Goal: Information Seeking & Learning: Learn about a topic

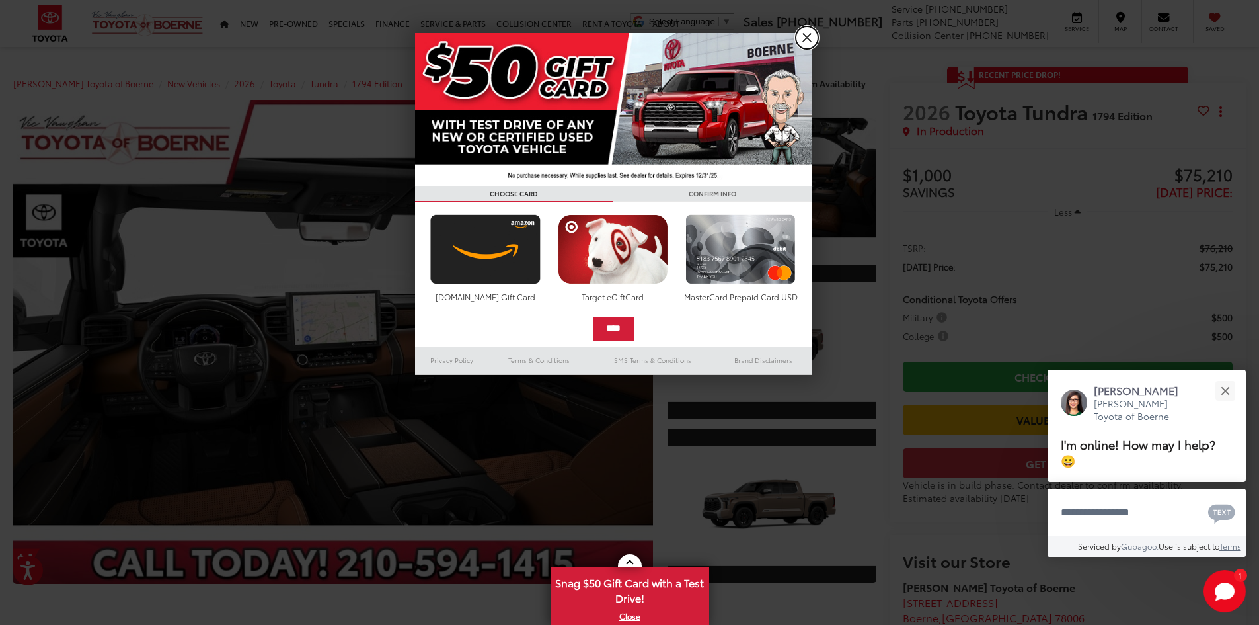
click at [811, 40] on link "X" at bounding box center [807, 37] width 22 height 22
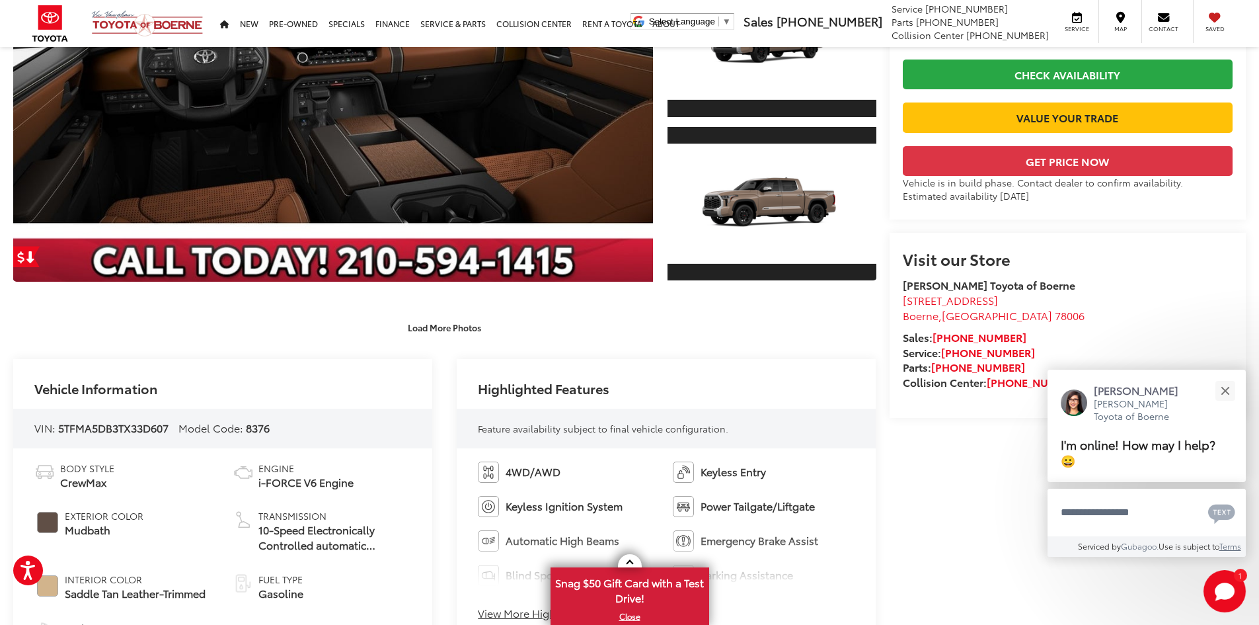
scroll to position [529, 0]
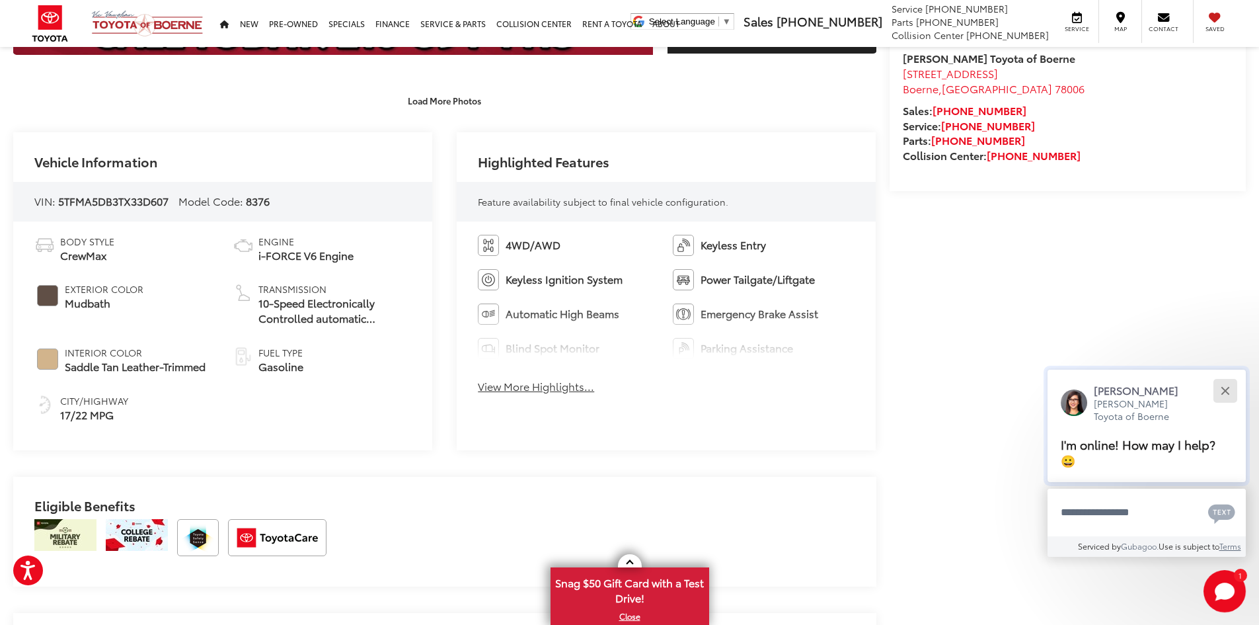
click at [1226, 385] on button "Close" at bounding box center [1225, 390] width 28 height 28
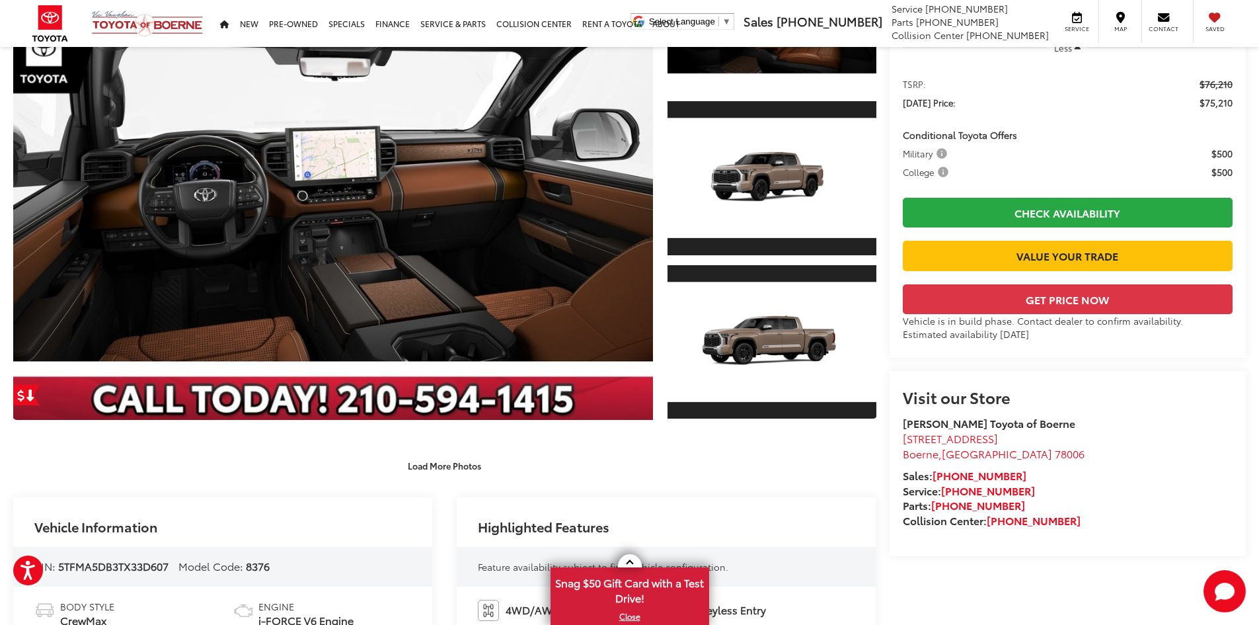
scroll to position [132, 0]
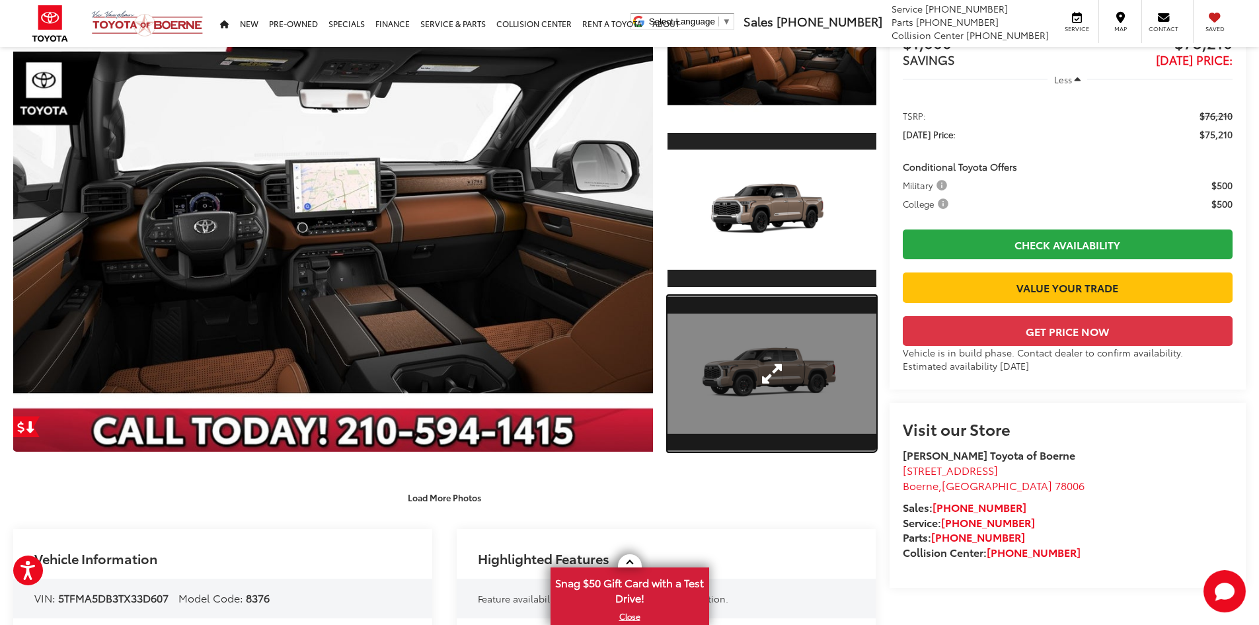
click at [781, 378] on link "Expand Photo 3" at bounding box center [772, 374] width 209 height 157
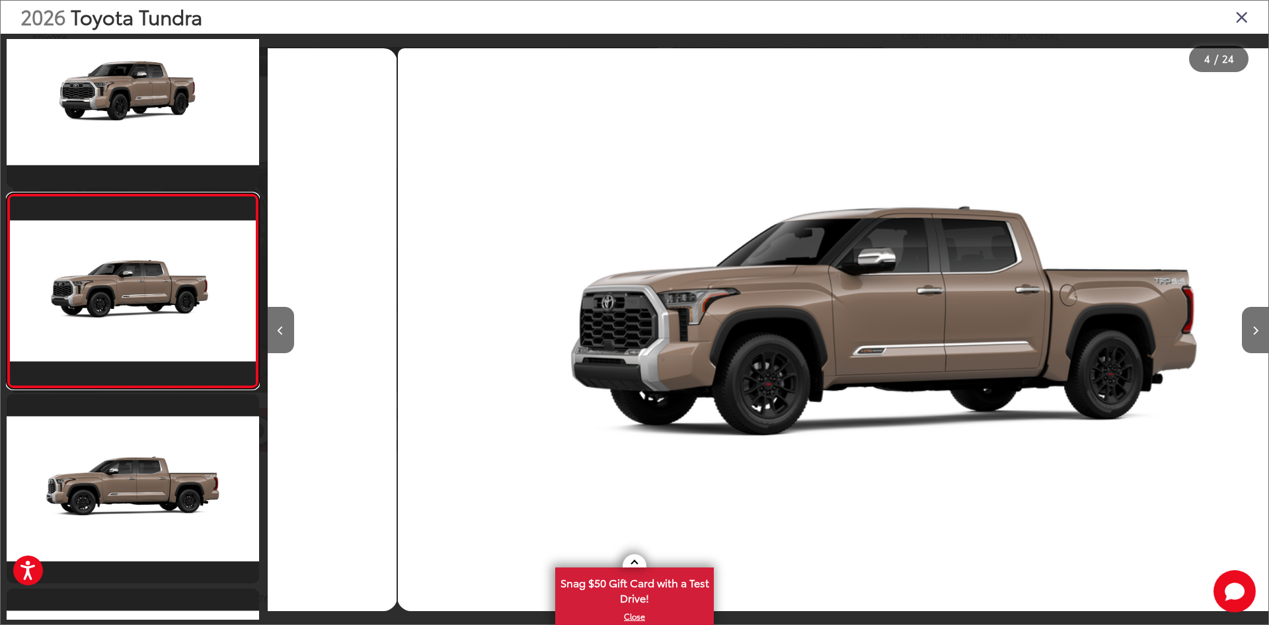
scroll to position [0, 3004]
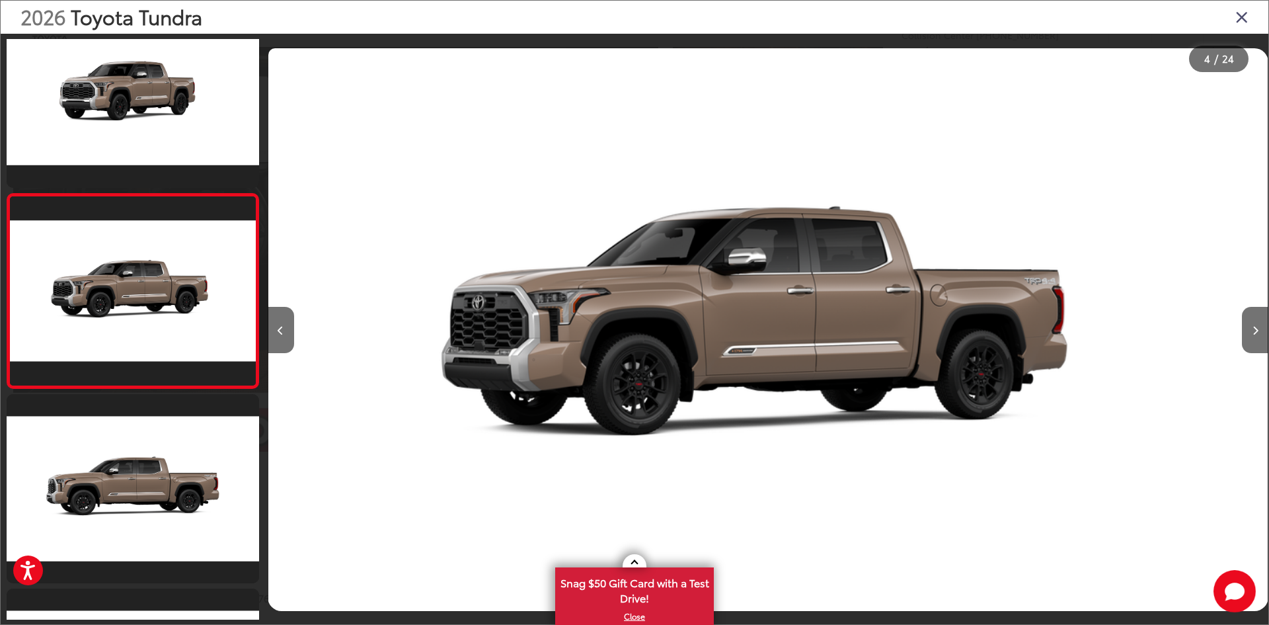
click at [1240, 18] on icon "Close gallery" at bounding box center [1242, 16] width 13 height 17
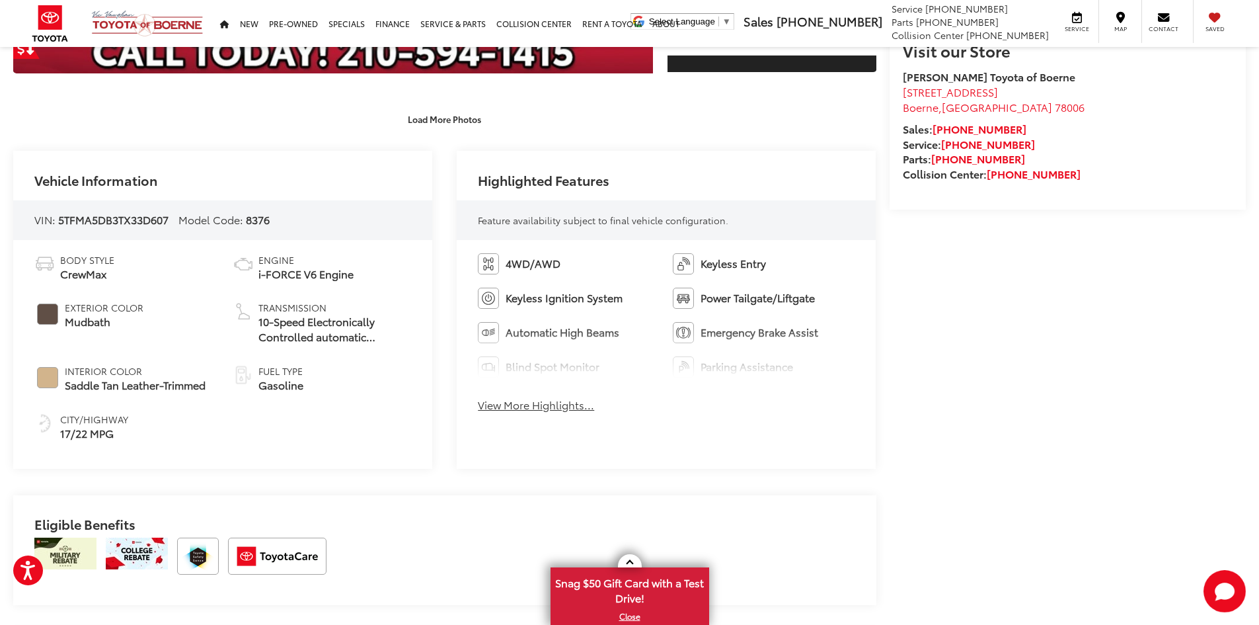
scroll to position [529, 0]
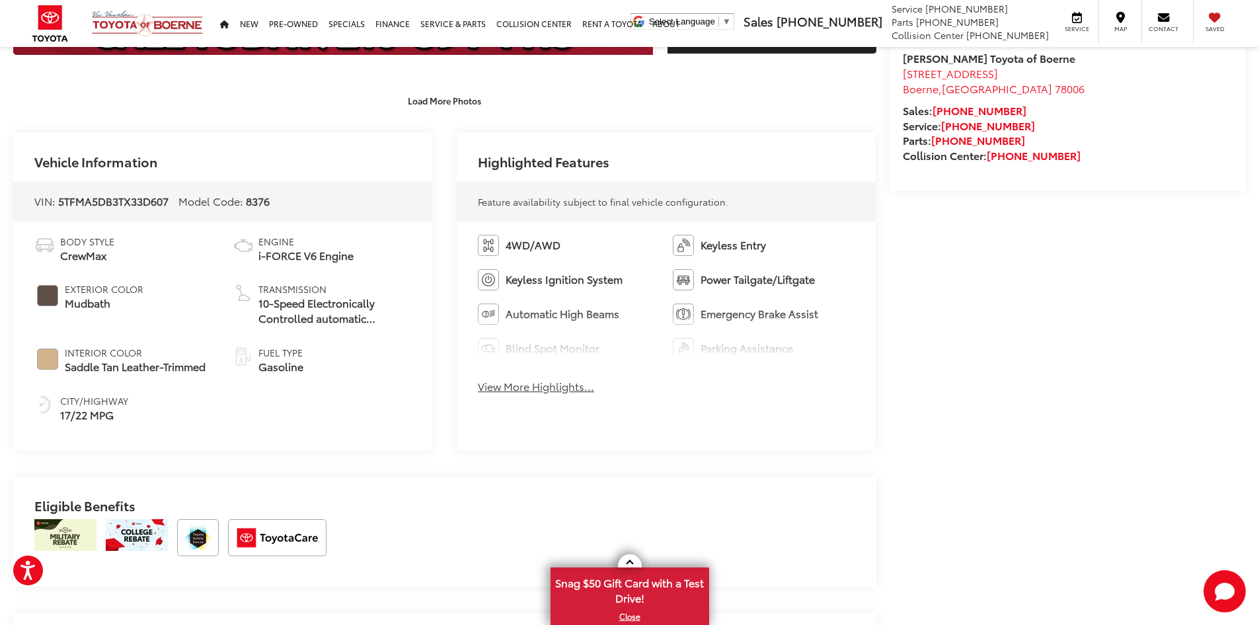
click at [547, 387] on button "View More Highlights..." at bounding box center [536, 386] width 116 height 15
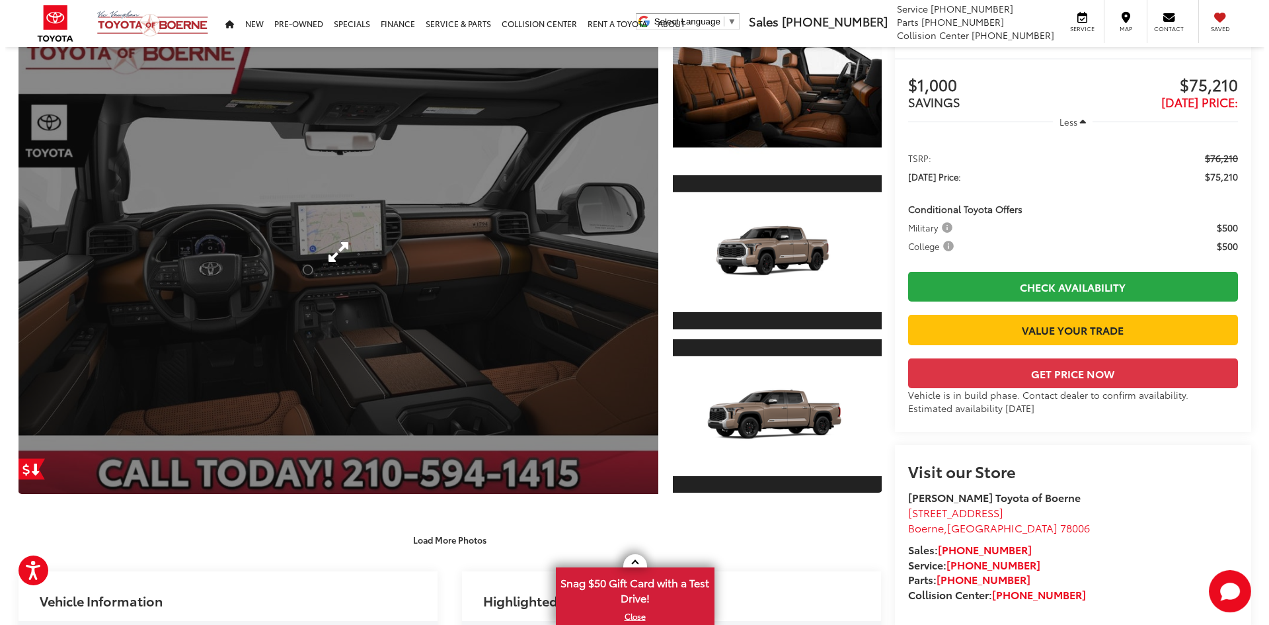
scroll to position [66, 0]
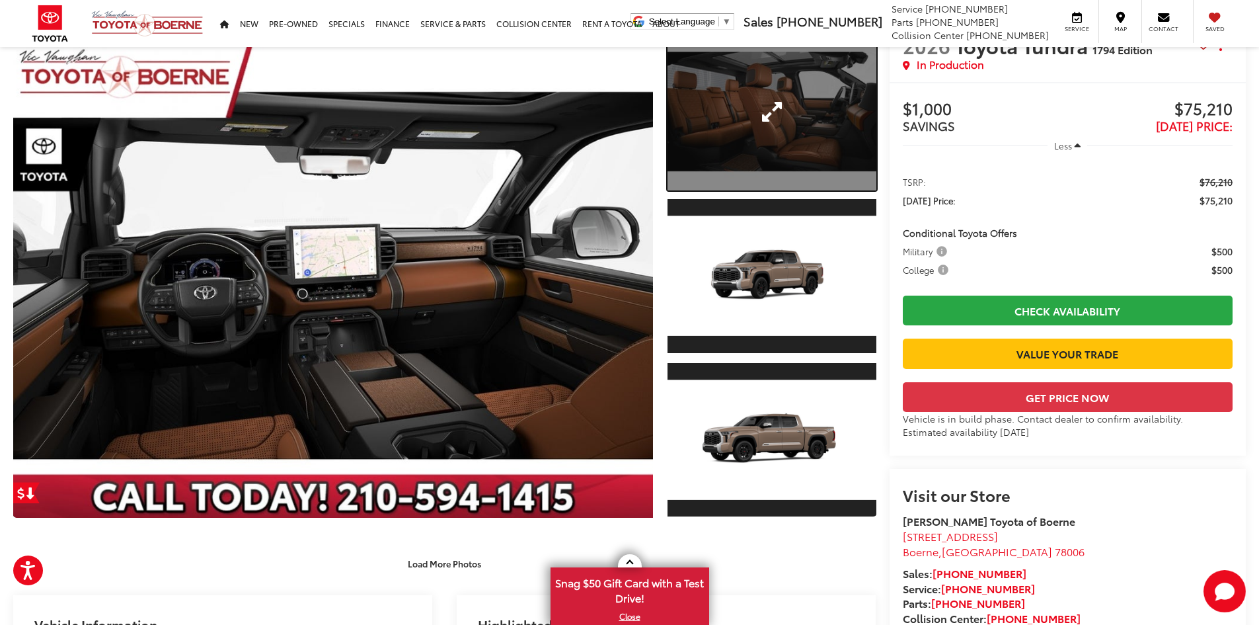
click at [798, 119] on link "Expand Photo 1" at bounding box center [772, 112] width 209 height 157
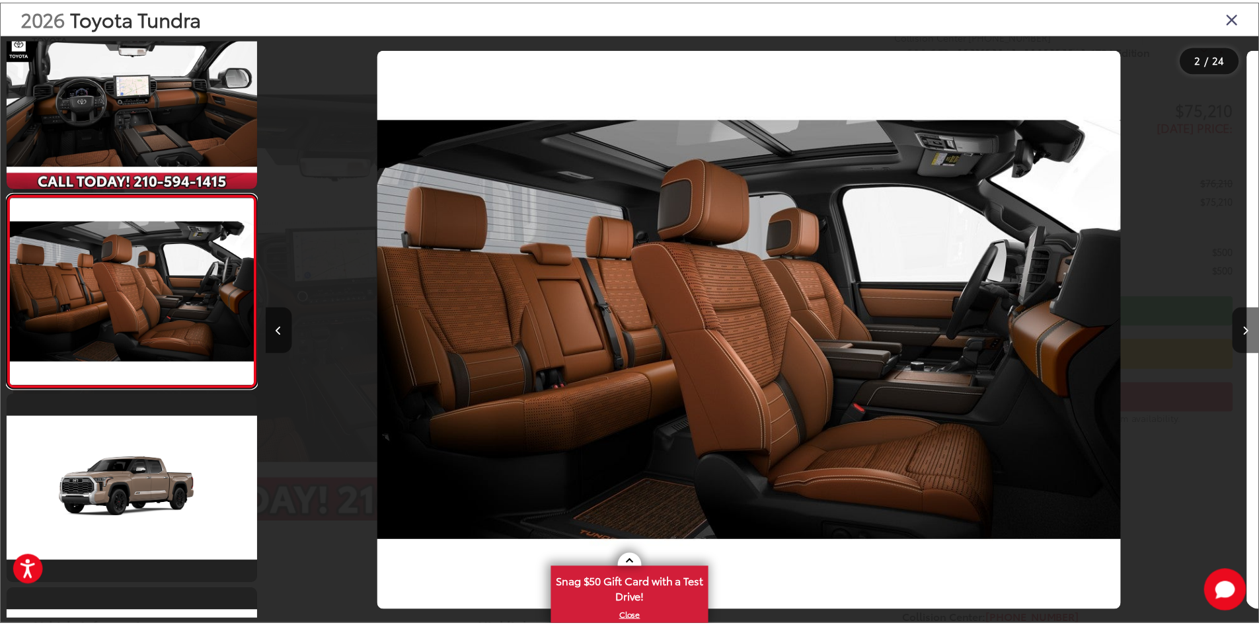
scroll to position [0, 1001]
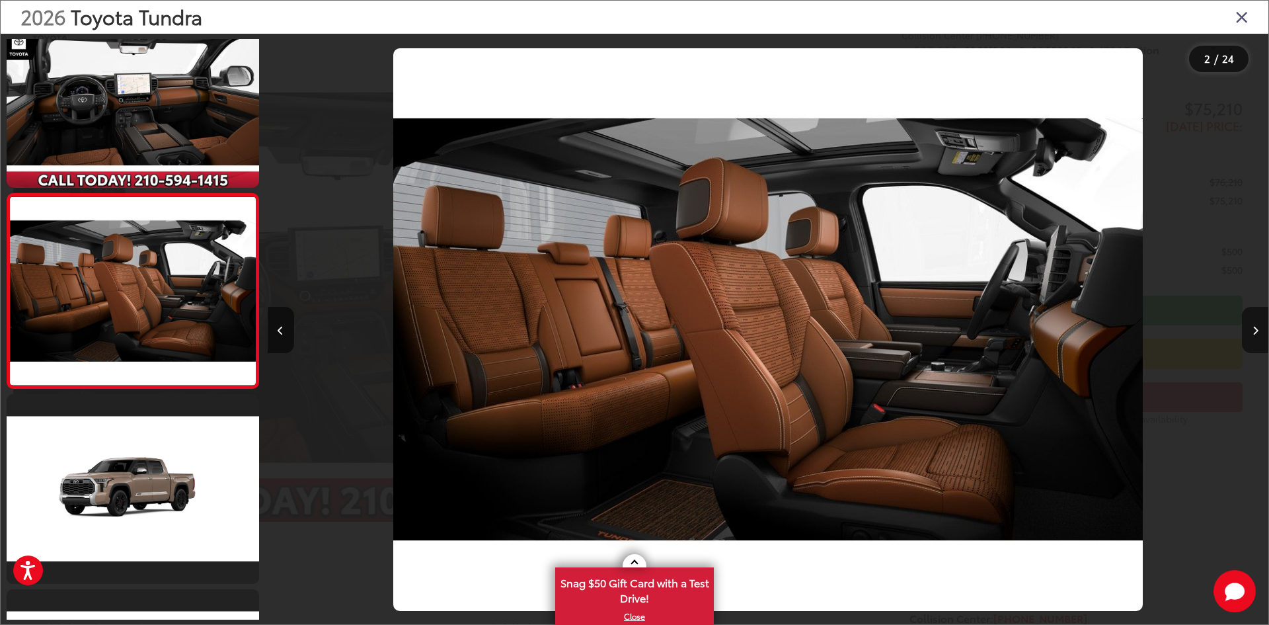
click at [1244, 12] on icon "Close gallery" at bounding box center [1242, 16] width 13 height 17
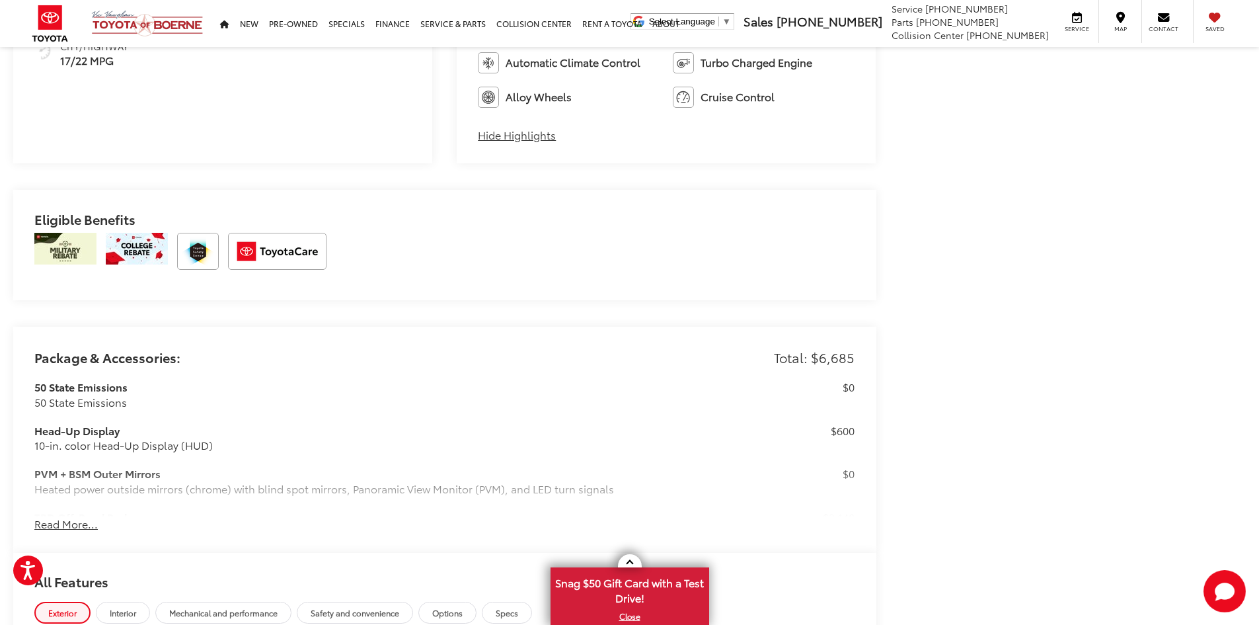
scroll to position [926, 0]
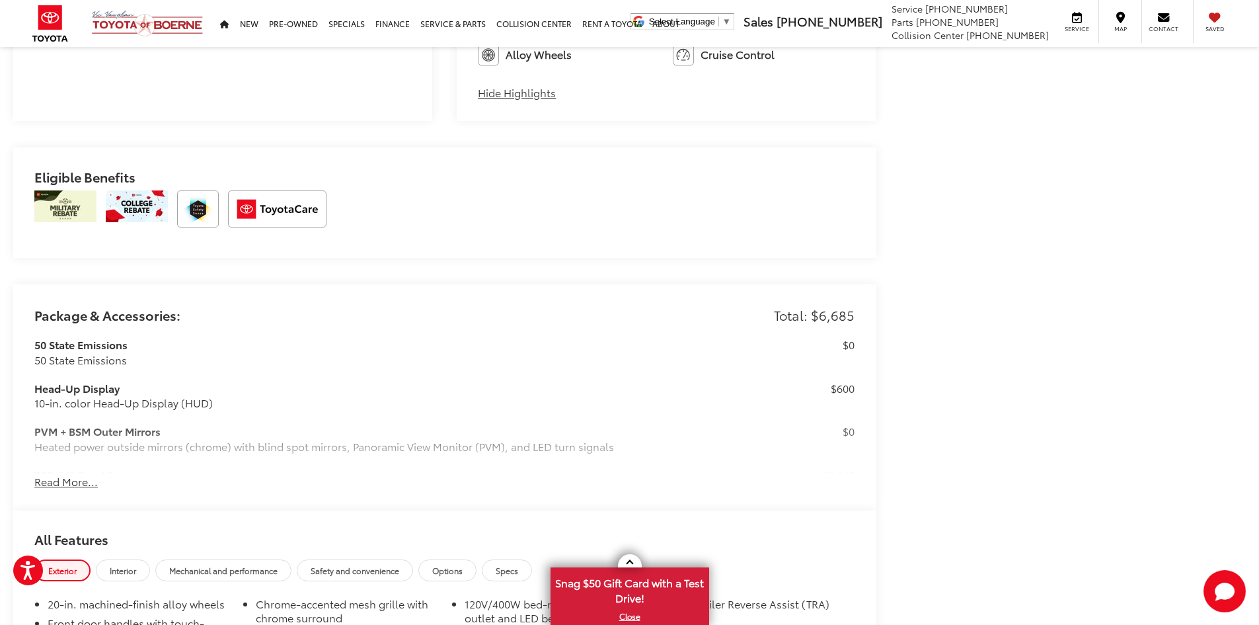
click at [84, 484] on button "Read More..." at bounding box center [65, 481] width 63 height 15
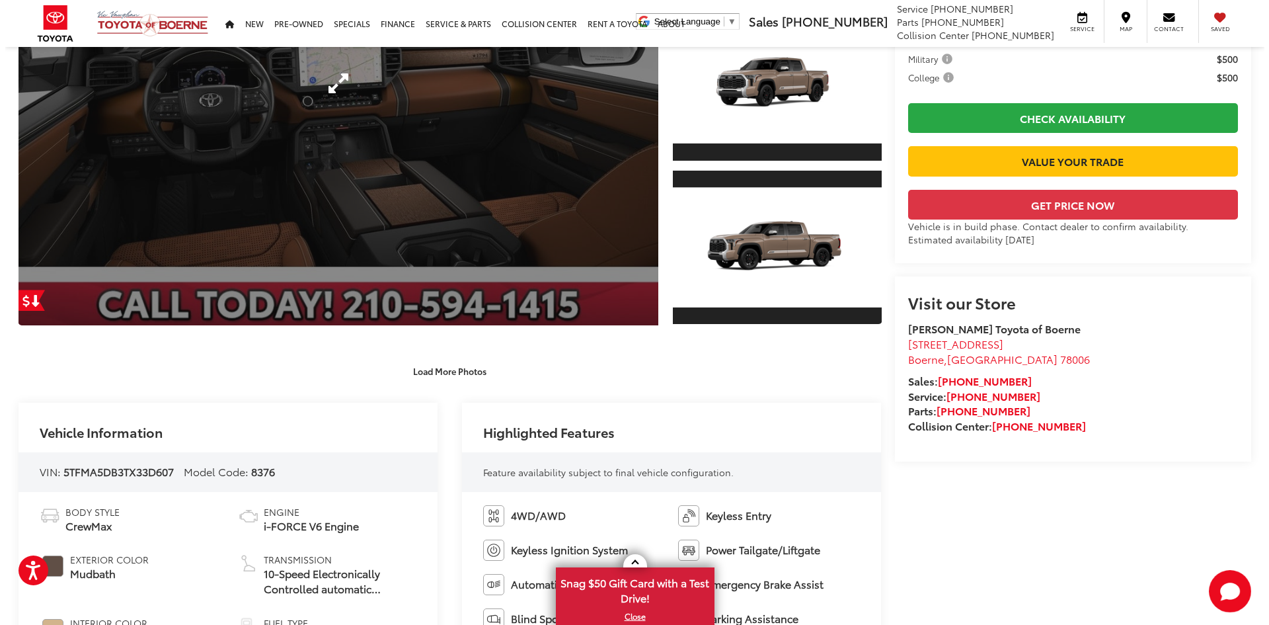
scroll to position [7, 0]
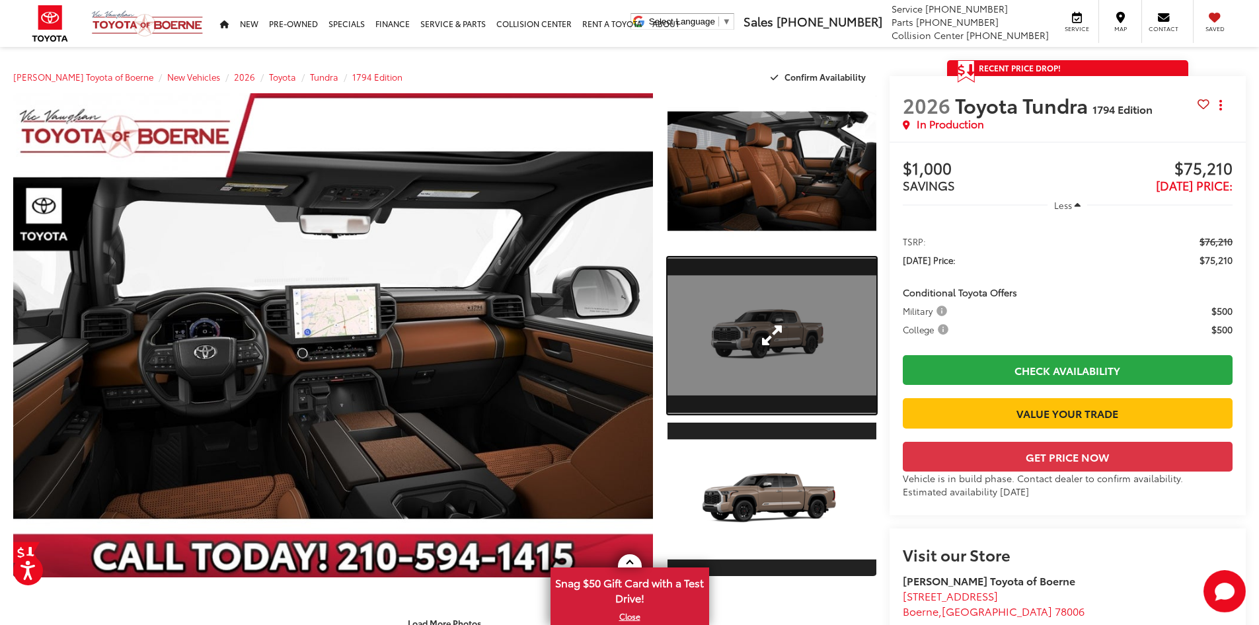
click at [784, 346] on link "Expand Photo 2" at bounding box center [772, 335] width 209 height 157
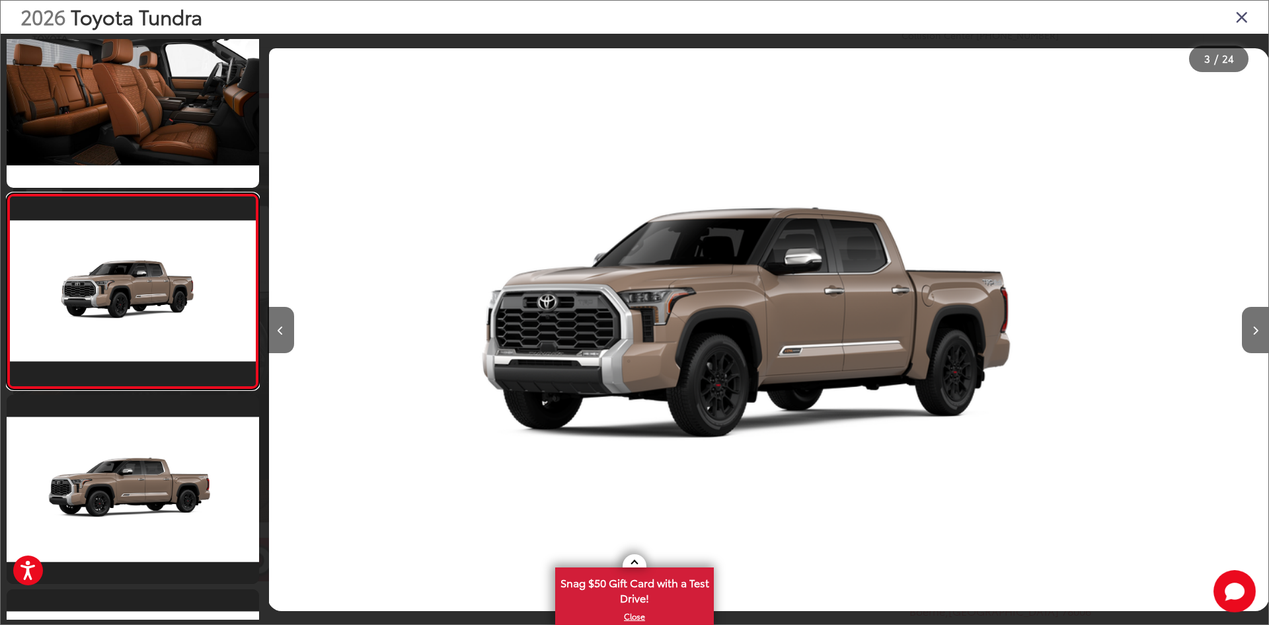
scroll to position [0, 2003]
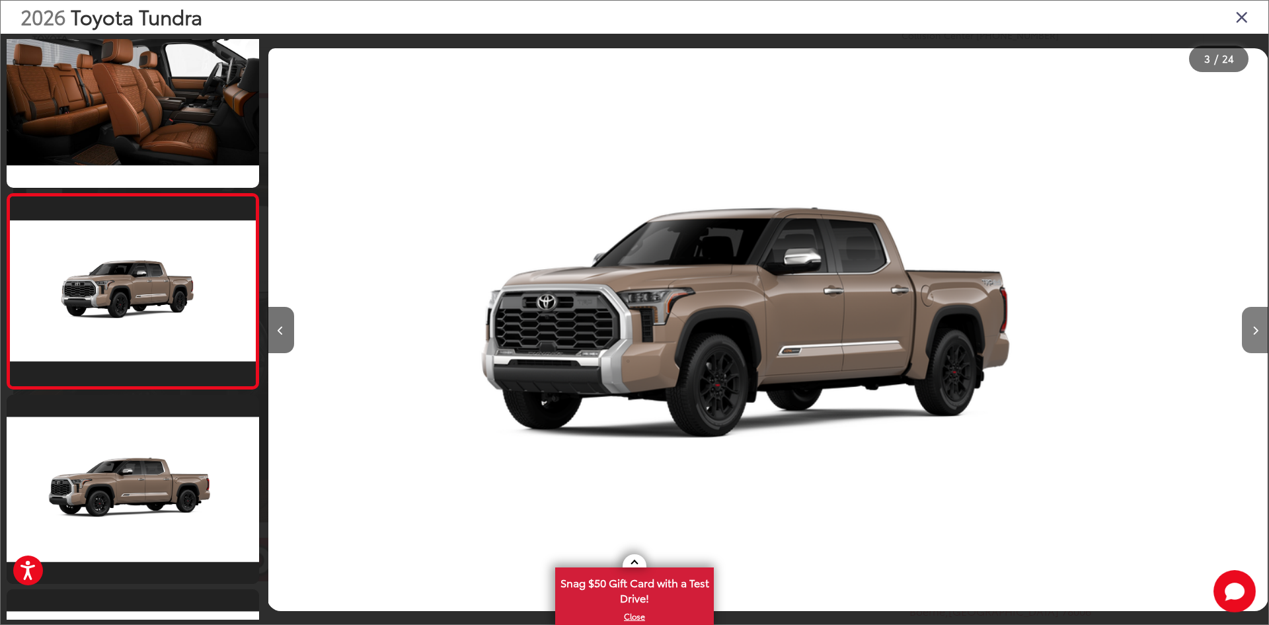
click at [1249, 328] on button "Next image" at bounding box center [1255, 330] width 26 height 46
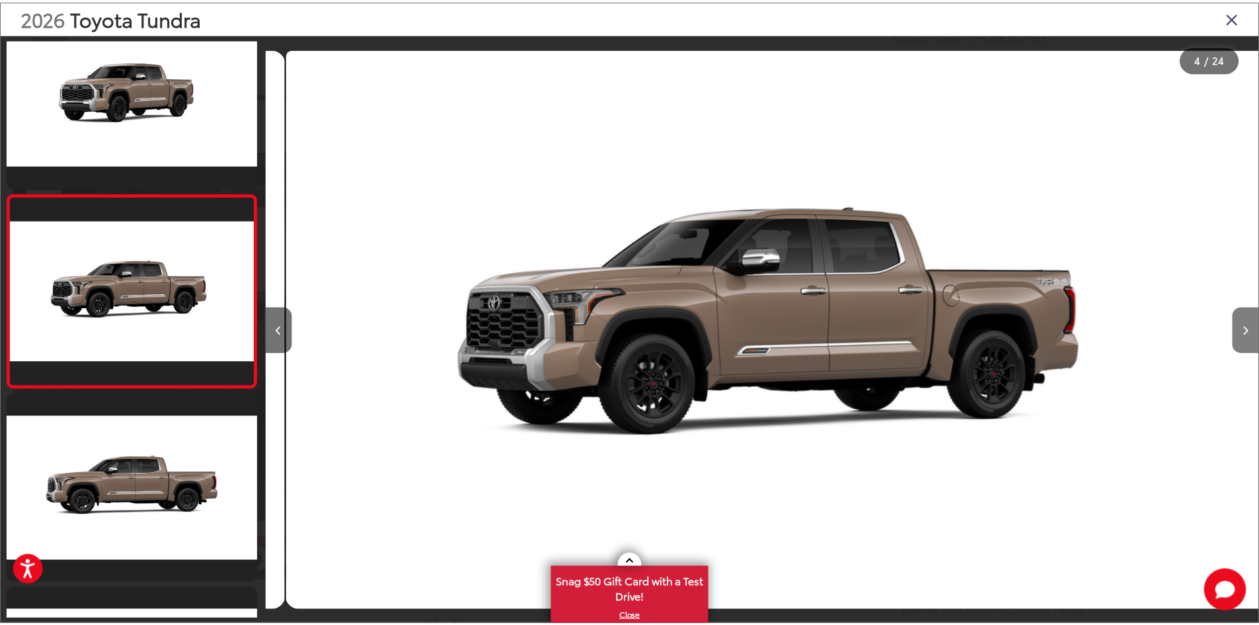
scroll to position [0, 3004]
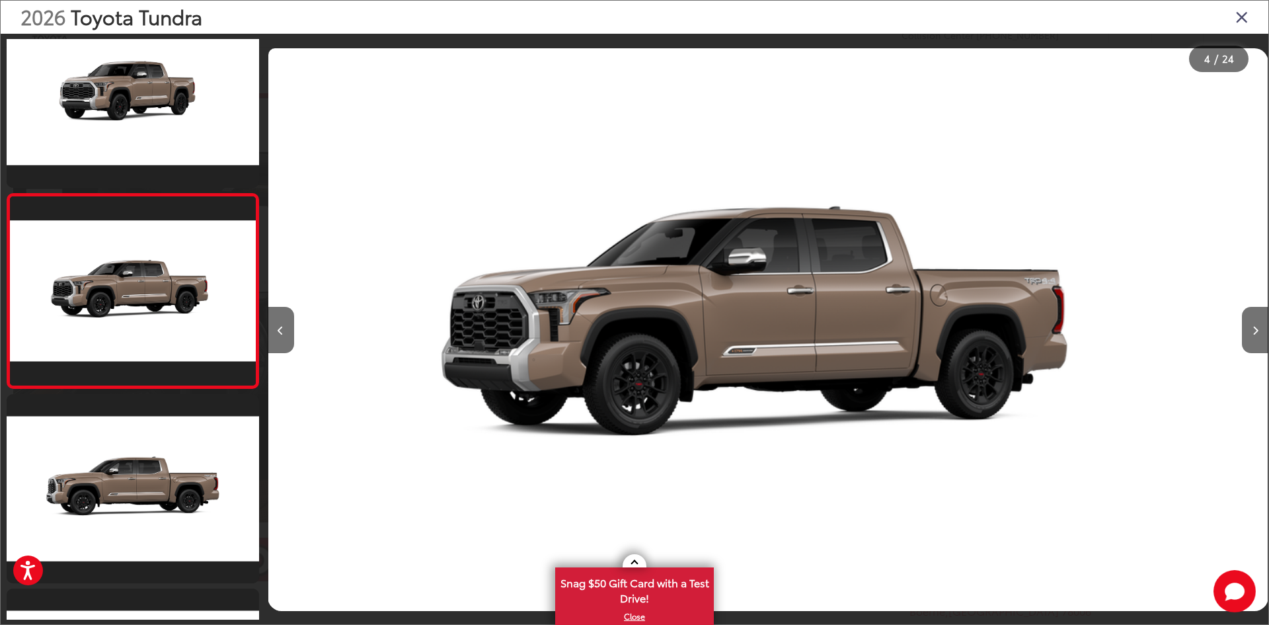
click at [1250, 21] on div "2026 Toyota Tundra" at bounding box center [635, 17] width 1268 height 33
click at [1240, 17] on icon "Close gallery" at bounding box center [1242, 16] width 13 height 17
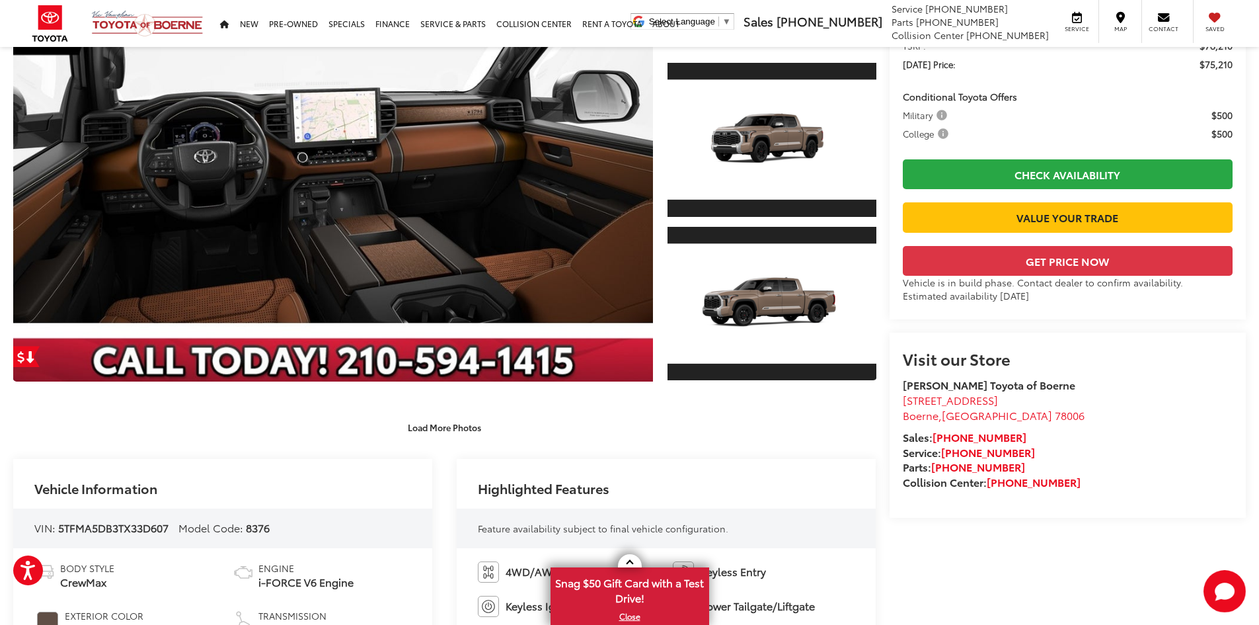
scroll to position [205, 0]
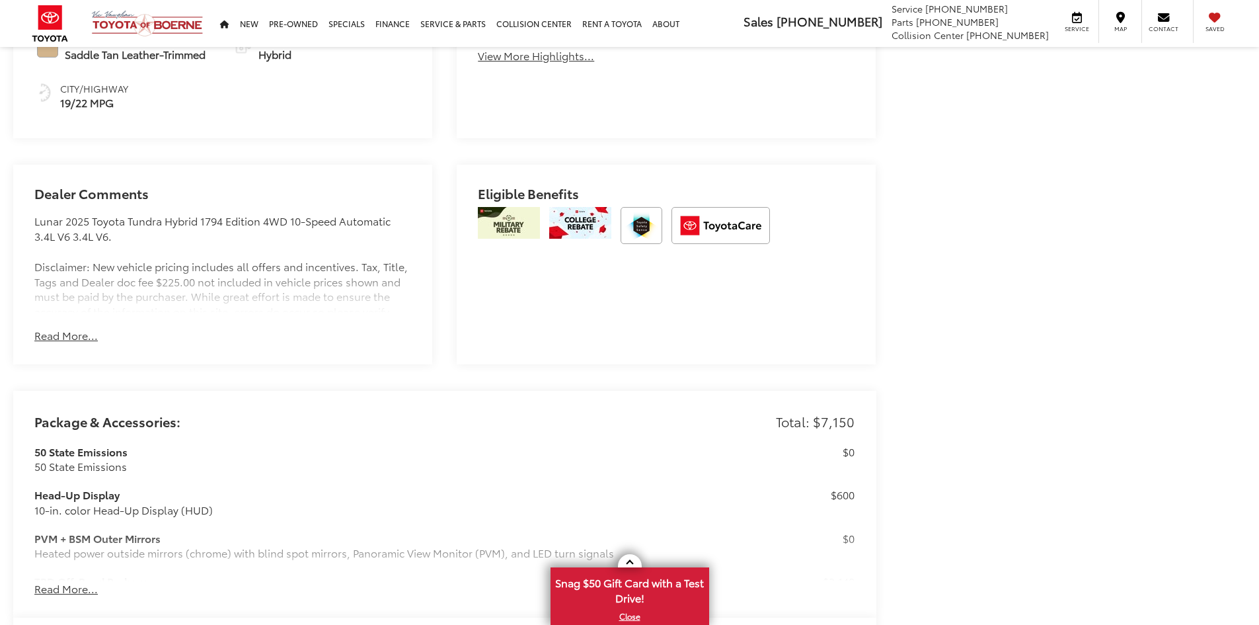
click at [71, 333] on button "Read More..." at bounding box center [65, 335] width 63 height 15
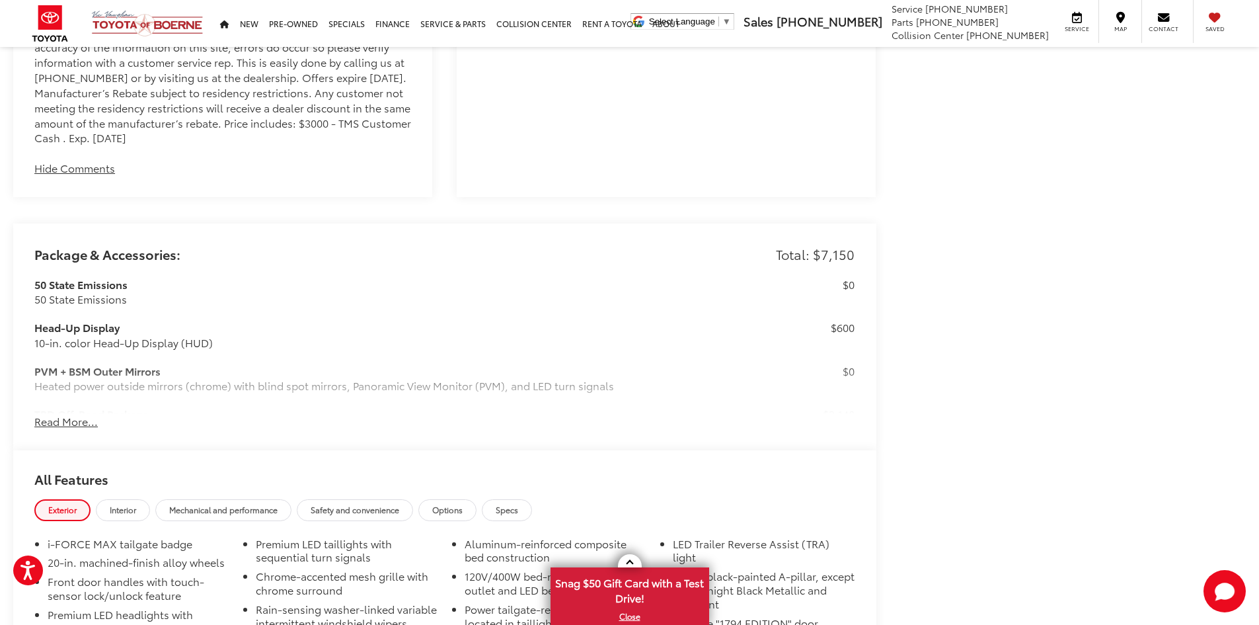
click at [52, 419] on button "Read More..." at bounding box center [65, 421] width 63 height 15
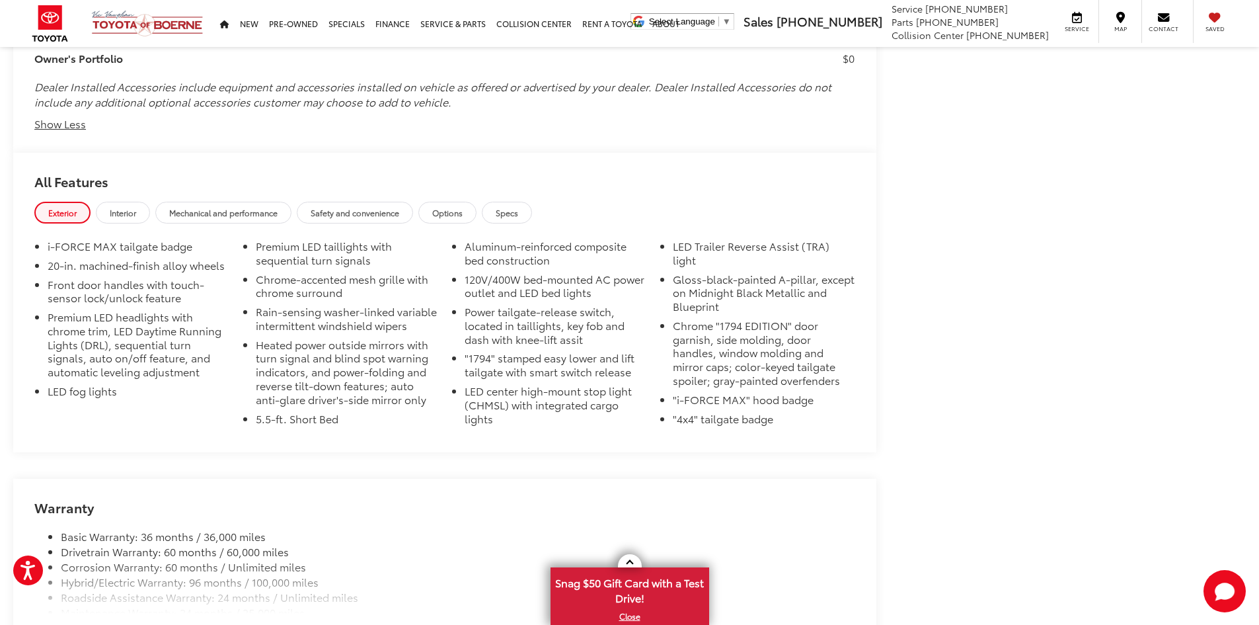
scroll to position [2676, 0]
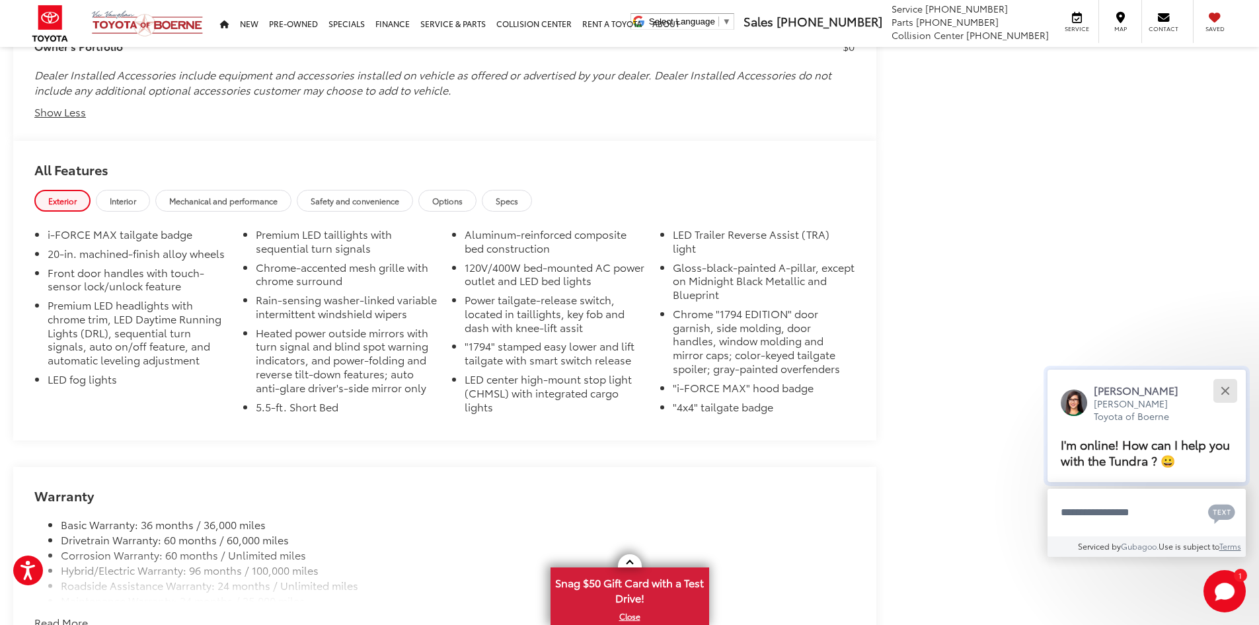
click at [1221, 399] on button "Close" at bounding box center [1225, 390] width 28 height 28
